Goal: Task Accomplishment & Management: Complete application form

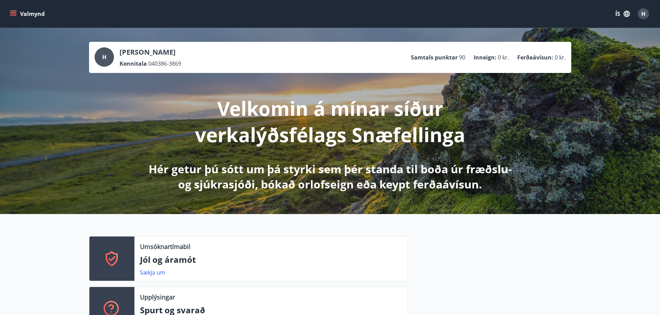
click at [17, 11] on button "Valmynd" at bounding box center [27, 14] width 39 height 12
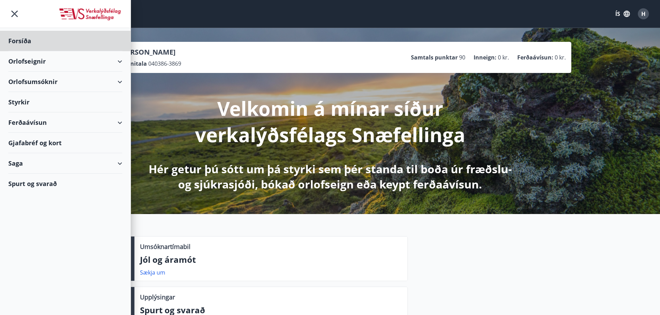
click at [23, 99] on div "Styrkir" at bounding box center [65, 102] width 114 height 20
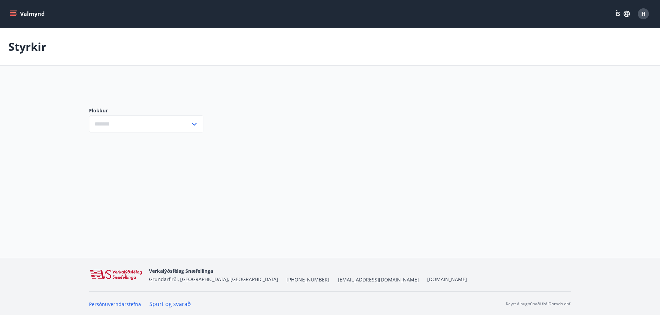
type input "***"
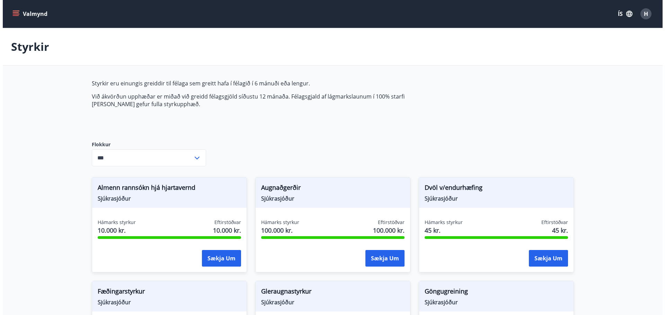
scroll to position [173, 0]
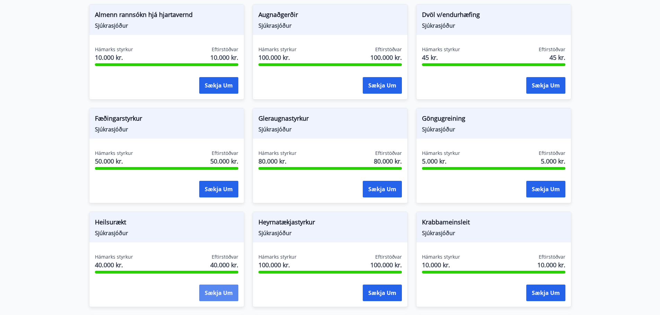
click at [221, 295] on button "Sækja um" at bounding box center [218, 293] width 39 height 17
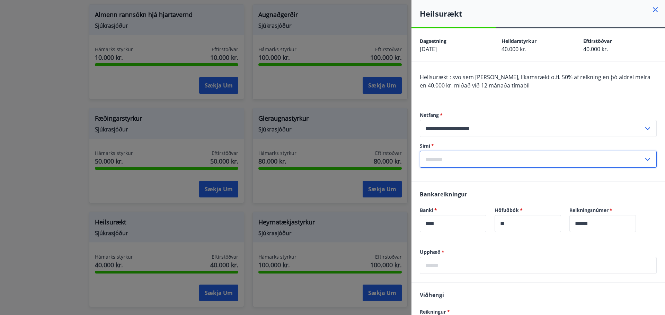
click at [466, 161] on input "text" at bounding box center [532, 159] width 224 height 17
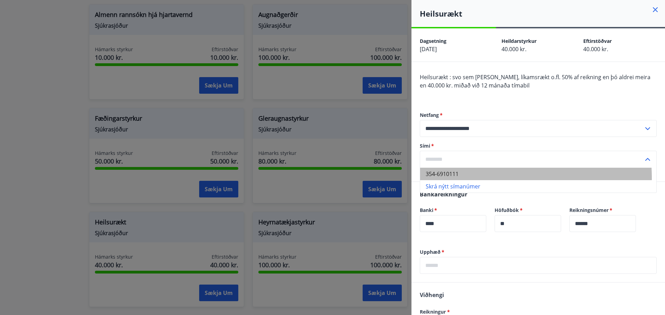
click at [464, 179] on li "354-6910111" at bounding box center [538, 174] width 236 height 12
type input "**********"
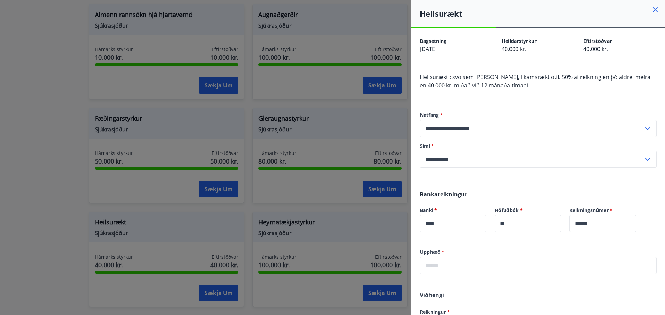
click at [498, 261] on input "text" at bounding box center [538, 265] width 237 height 17
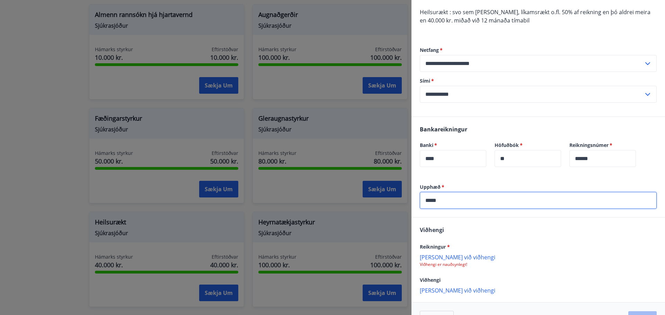
scroll to position [87, 0]
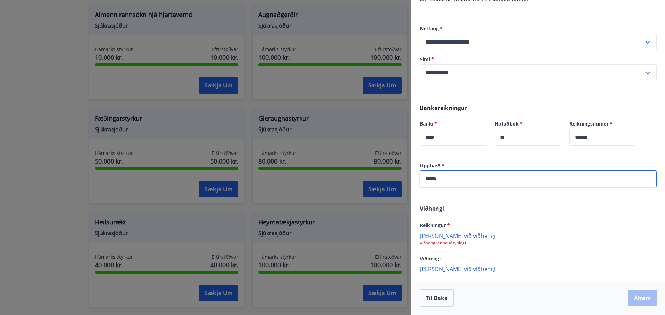
type input "*****"
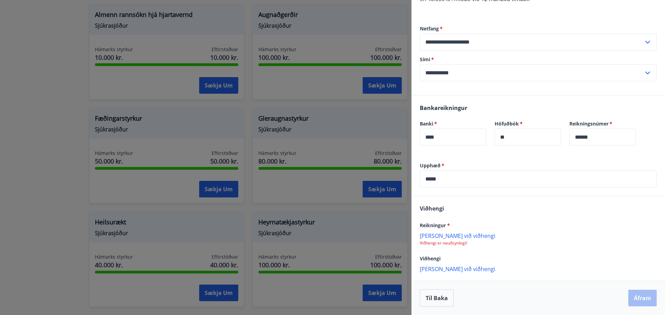
click at [446, 239] on p "[PERSON_NAME] við viðhengi" at bounding box center [538, 235] width 237 height 7
click at [639, 305] on button "Áfram" at bounding box center [642, 299] width 28 height 17
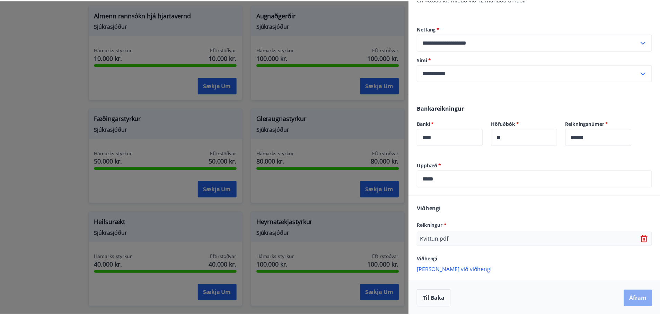
scroll to position [0, 0]
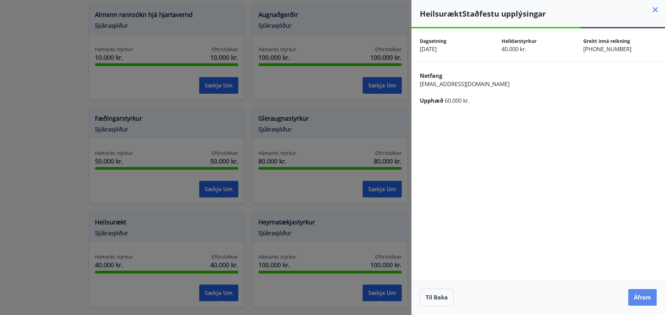
click at [644, 295] on button "Áfram" at bounding box center [642, 297] width 28 height 17
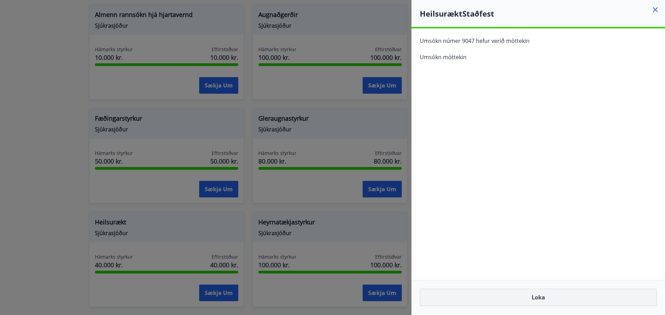
click at [561, 293] on button "Loka" at bounding box center [538, 297] width 237 height 17
